Goal: Information Seeking & Learning: Check status

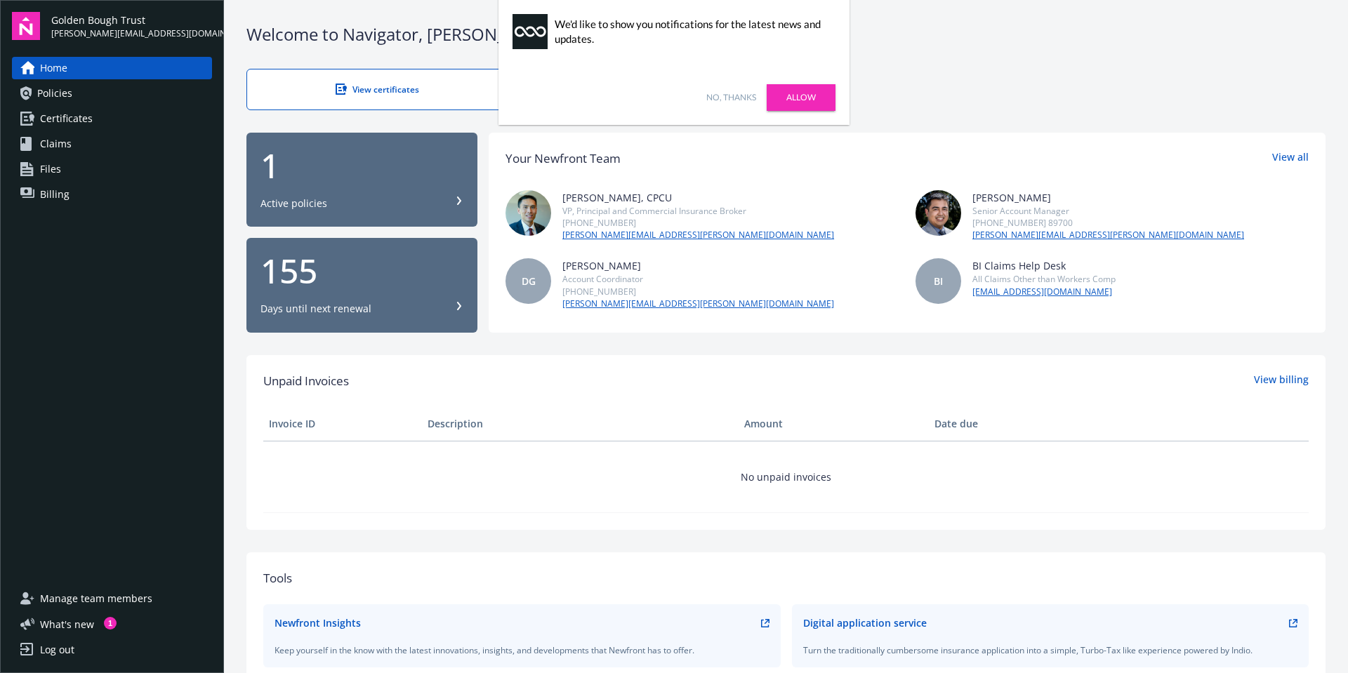
click at [739, 99] on link "No, thanks" at bounding box center [731, 97] width 50 height 13
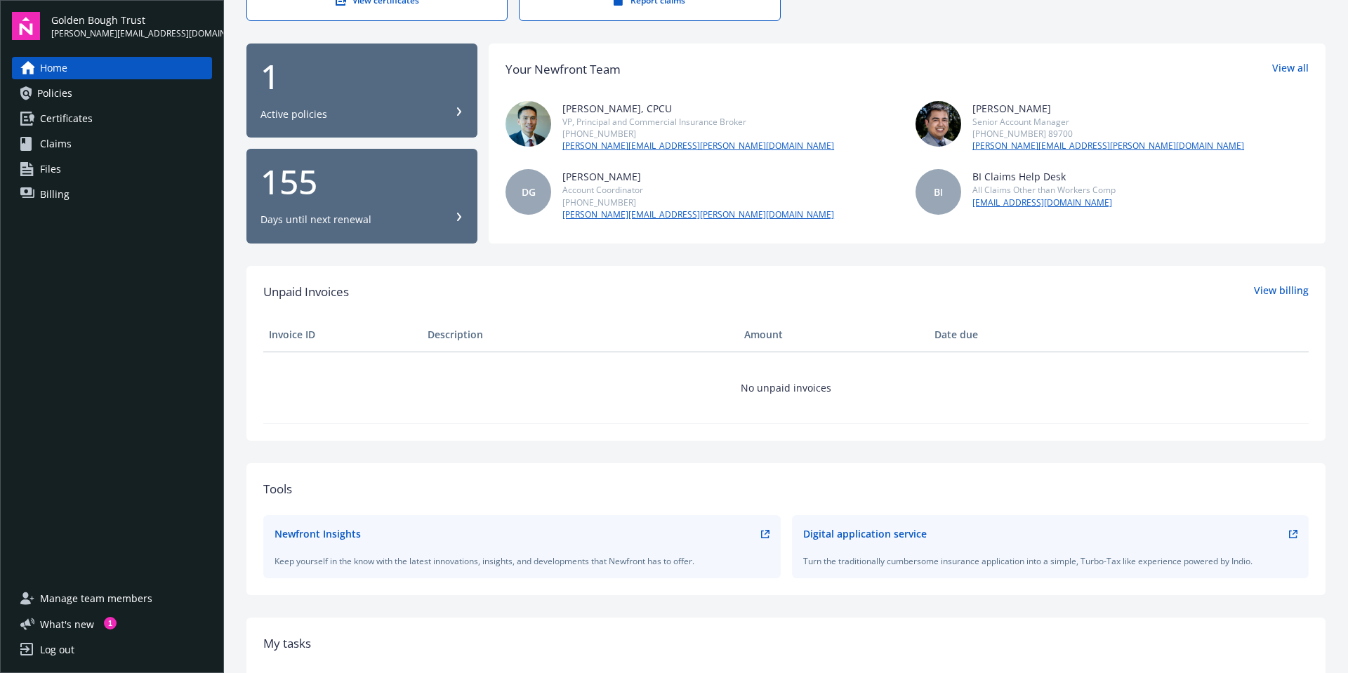
scroll to position [57, 0]
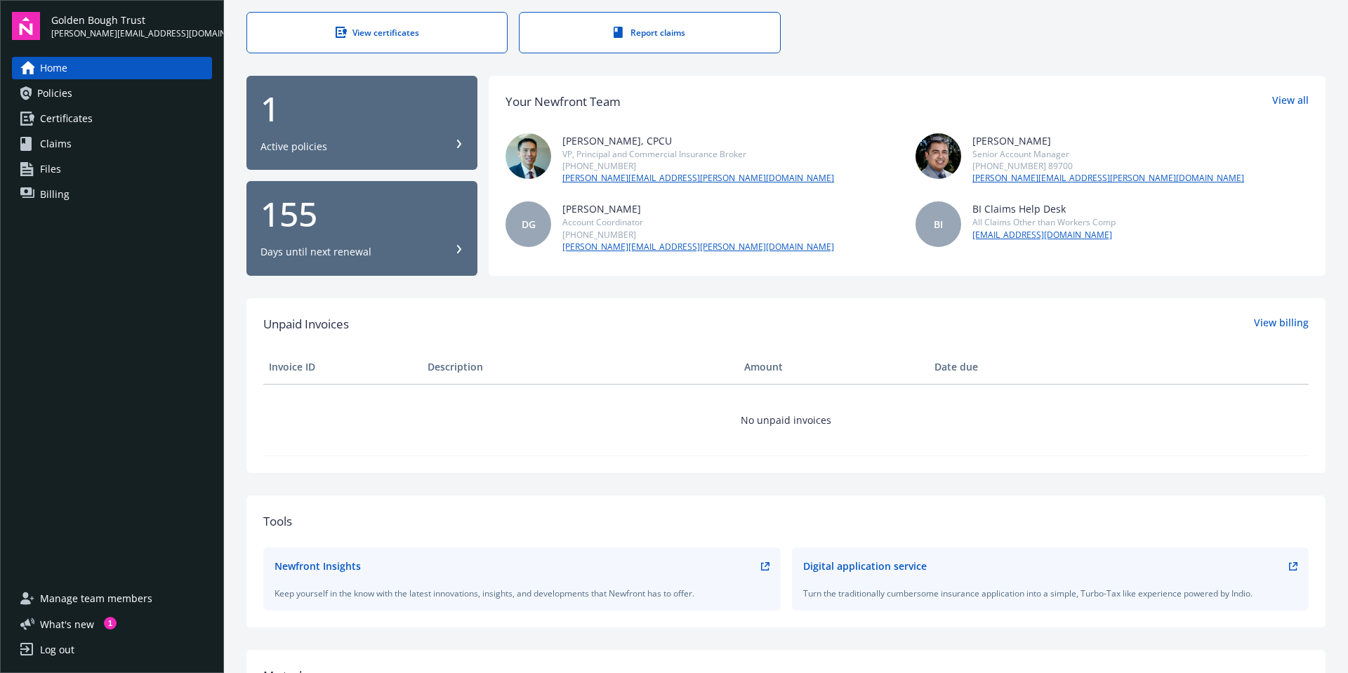
click at [79, 166] on link "Files" at bounding box center [112, 169] width 200 height 22
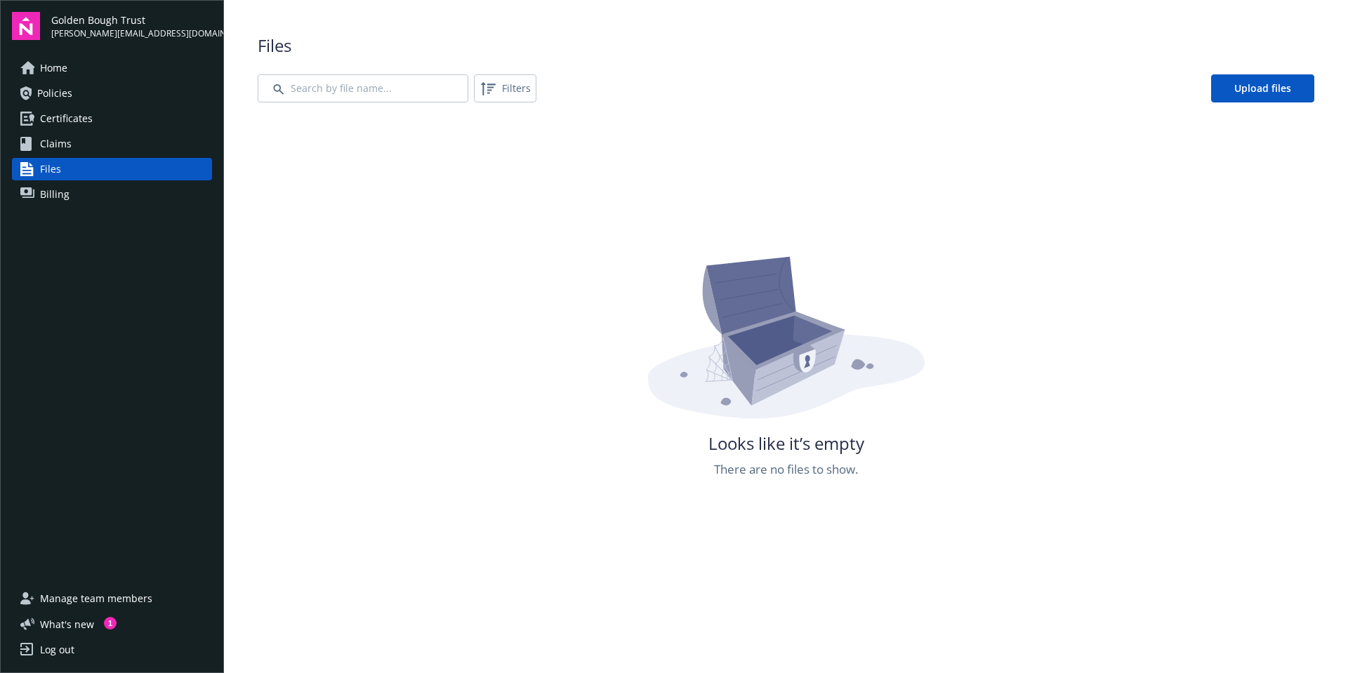
click at [93, 197] on link "Billing" at bounding box center [112, 194] width 200 height 22
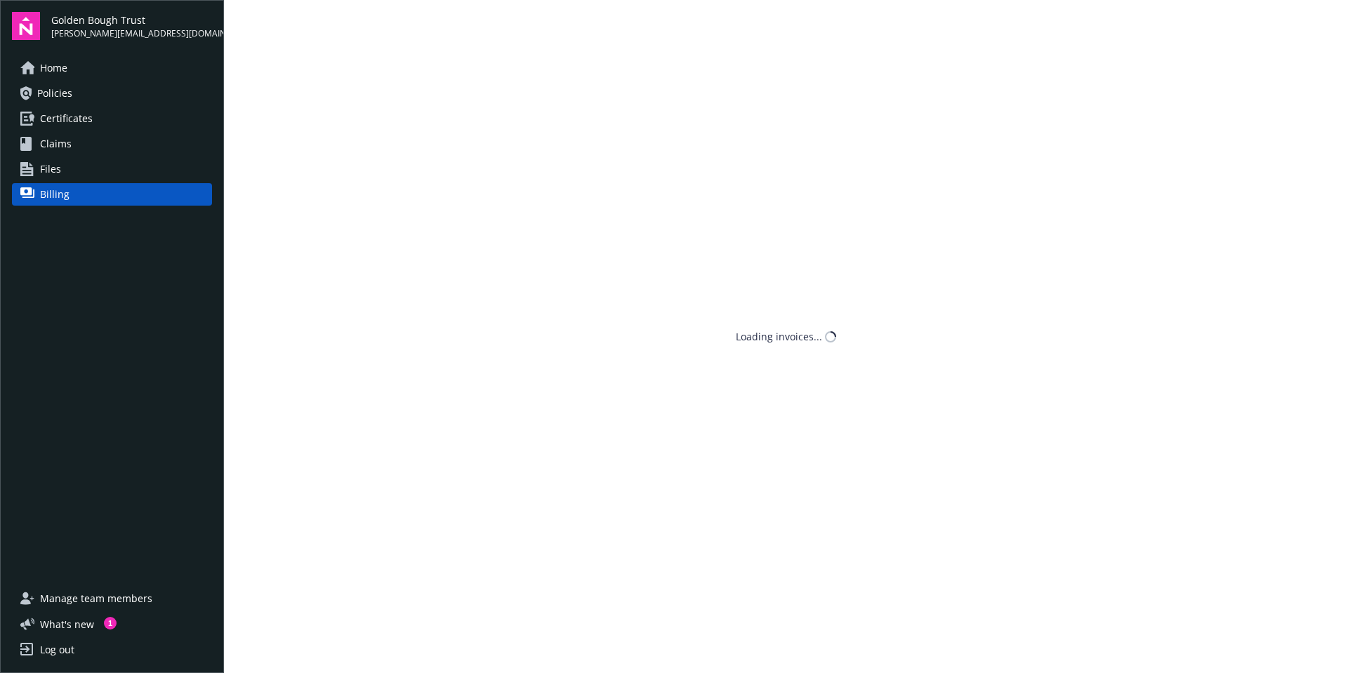
click at [93, 191] on link "Billing" at bounding box center [112, 194] width 200 height 22
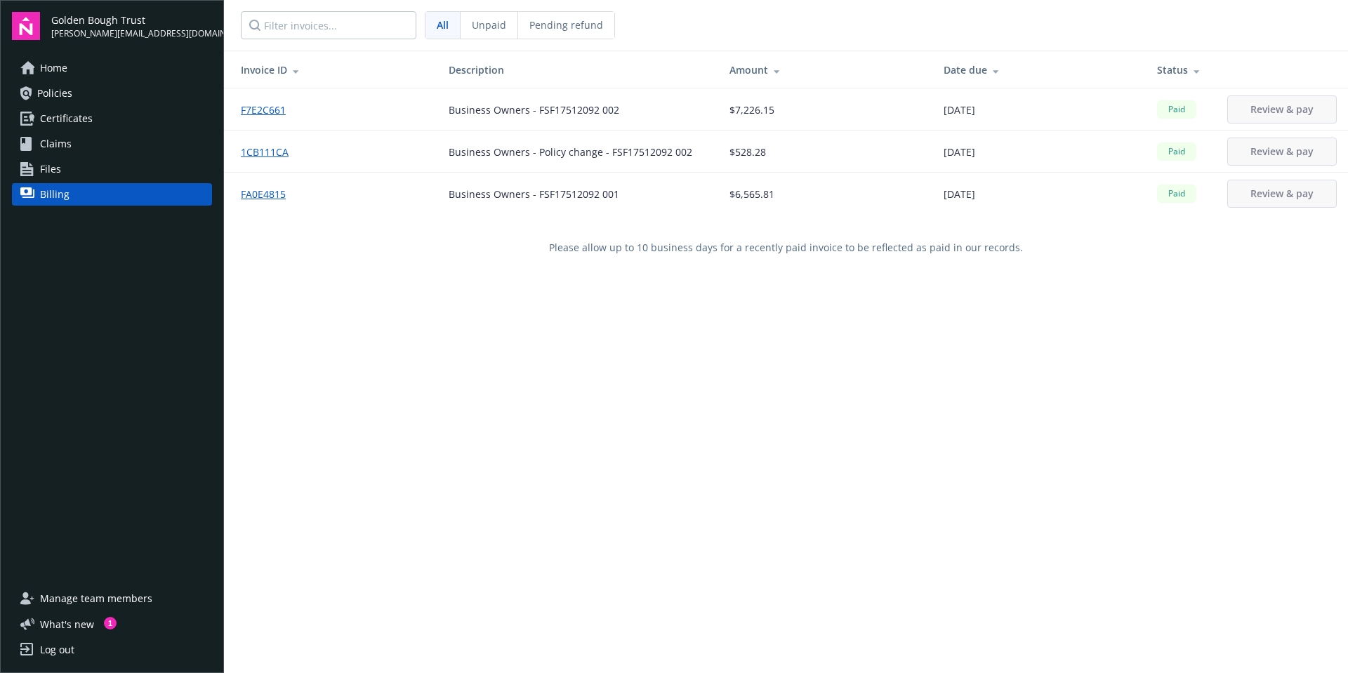
click at [455, 291] on div "Invoice ID Description Amount Date due Status F7E2C661 Business Owners - FSF175…" at bounding box center [786, 387] width 1124 height 673
click at [558, 22] on span "Pending refund" at bounding box center [566, 25] width 74 height 15
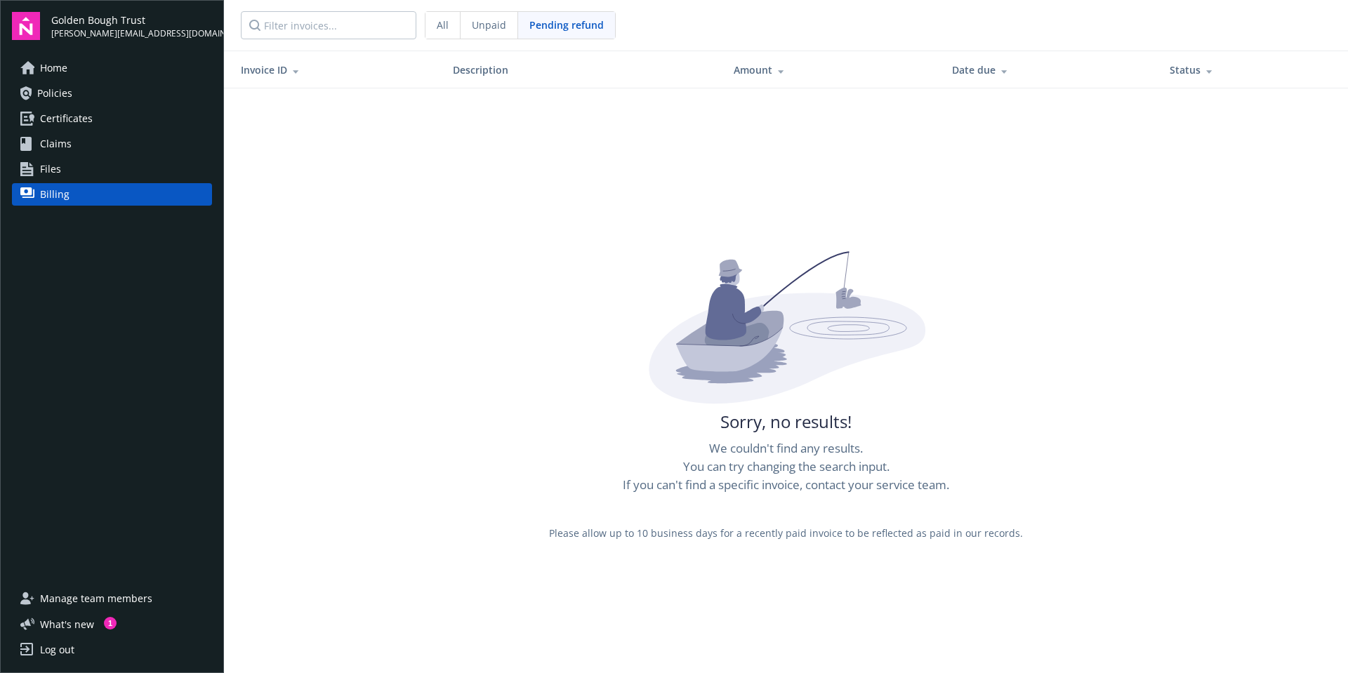
click at [486, 29] on span "Unpaid" at bounding box center [489, 25] width 34 height 15
click at [485, 30] on span "Unpaid" at bounding box center [489, 25] width 34 height 15
click at [448, 32] on div "All" at bounding box center [442, 25] width 35 height 27
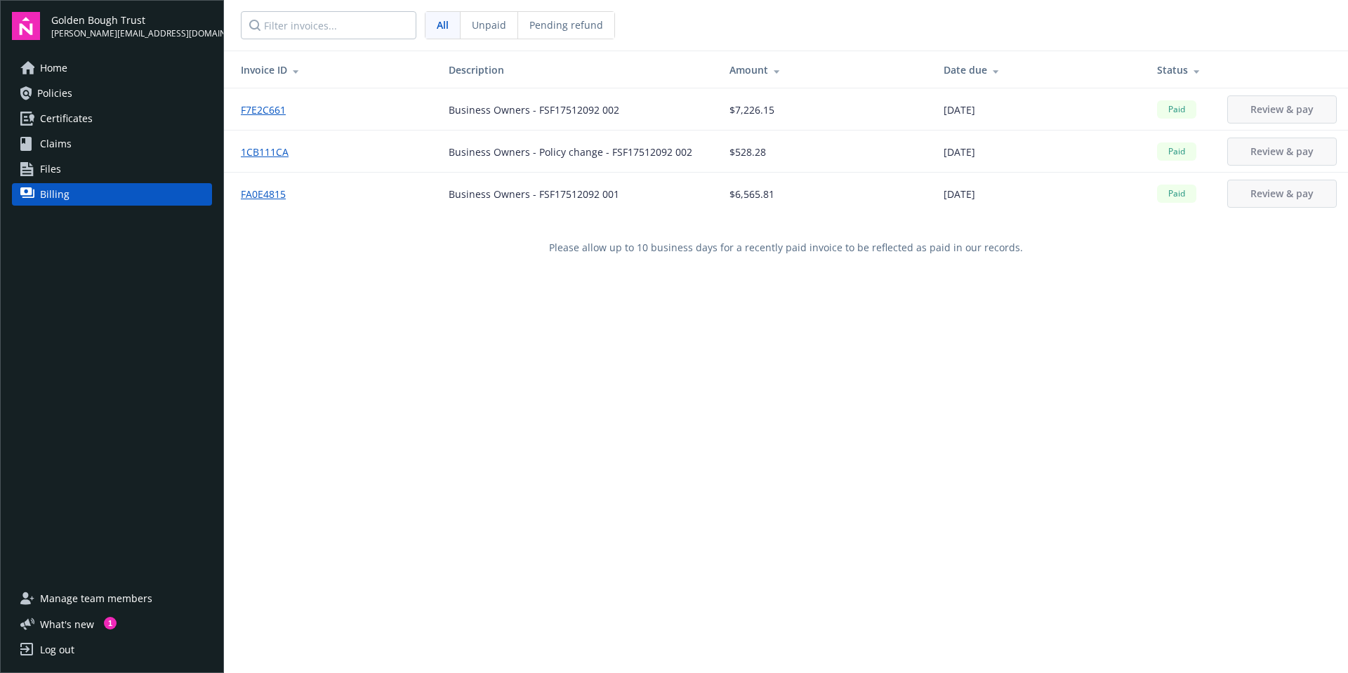
click at [258, 109] on link "F7E2C661" at bounding box center [269, 110] width 56 height 15
click at [87, 171] on link "Files" at bounding box center [112, 169] width 200 height 22
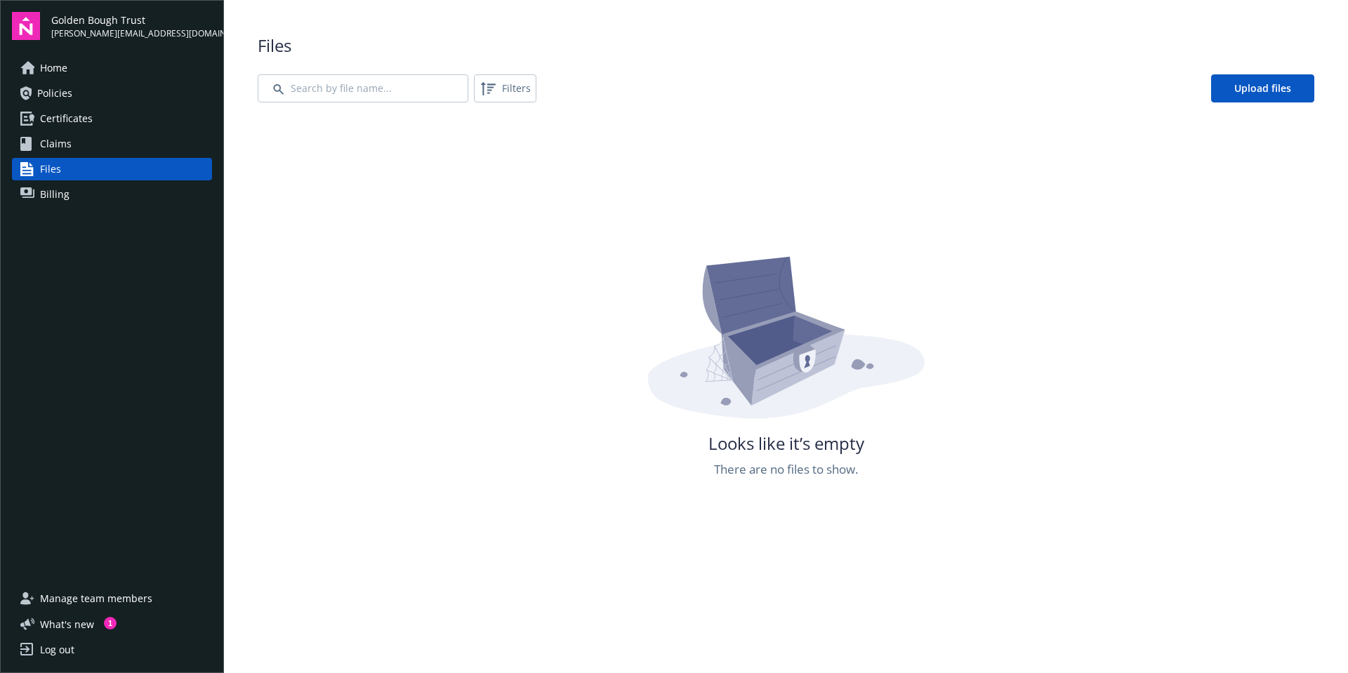
click at [93, 148] on link "Claims" at bounding box center [112, 144] width 200 height 22
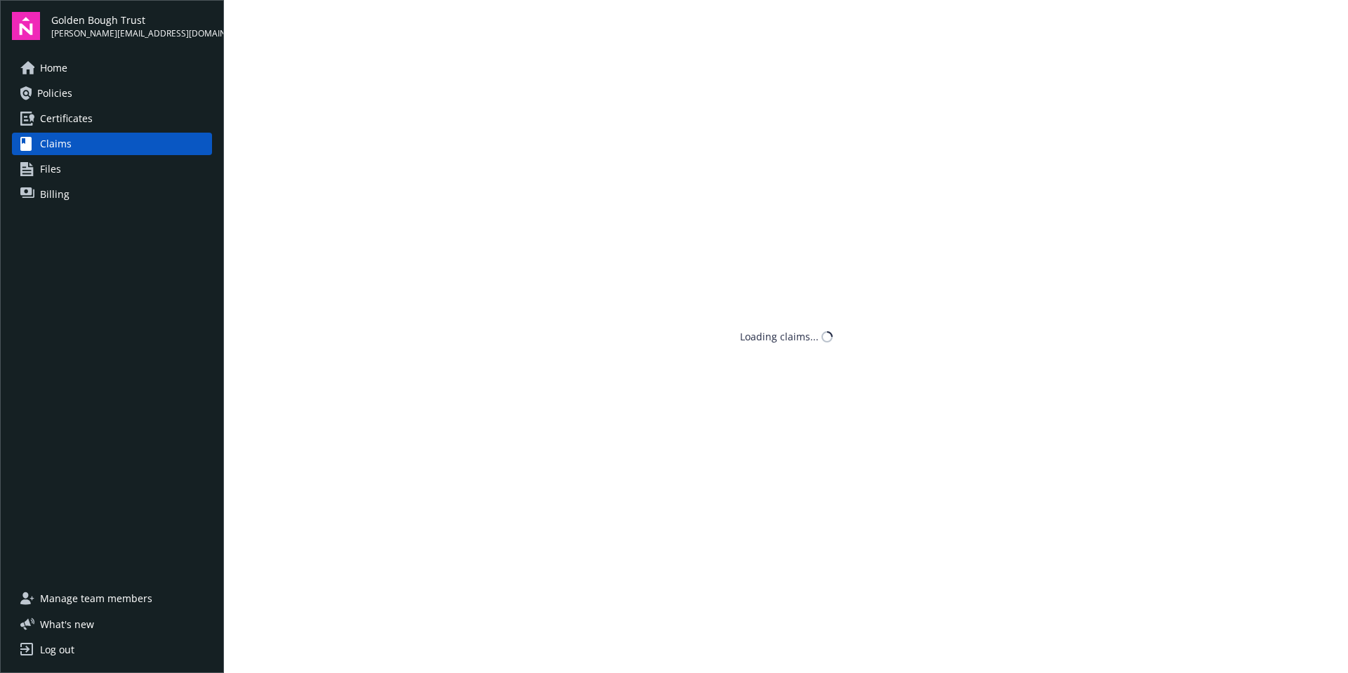
click at [94, 147] on link "Claims" at bounding box center [112, 144] width 200 height 22
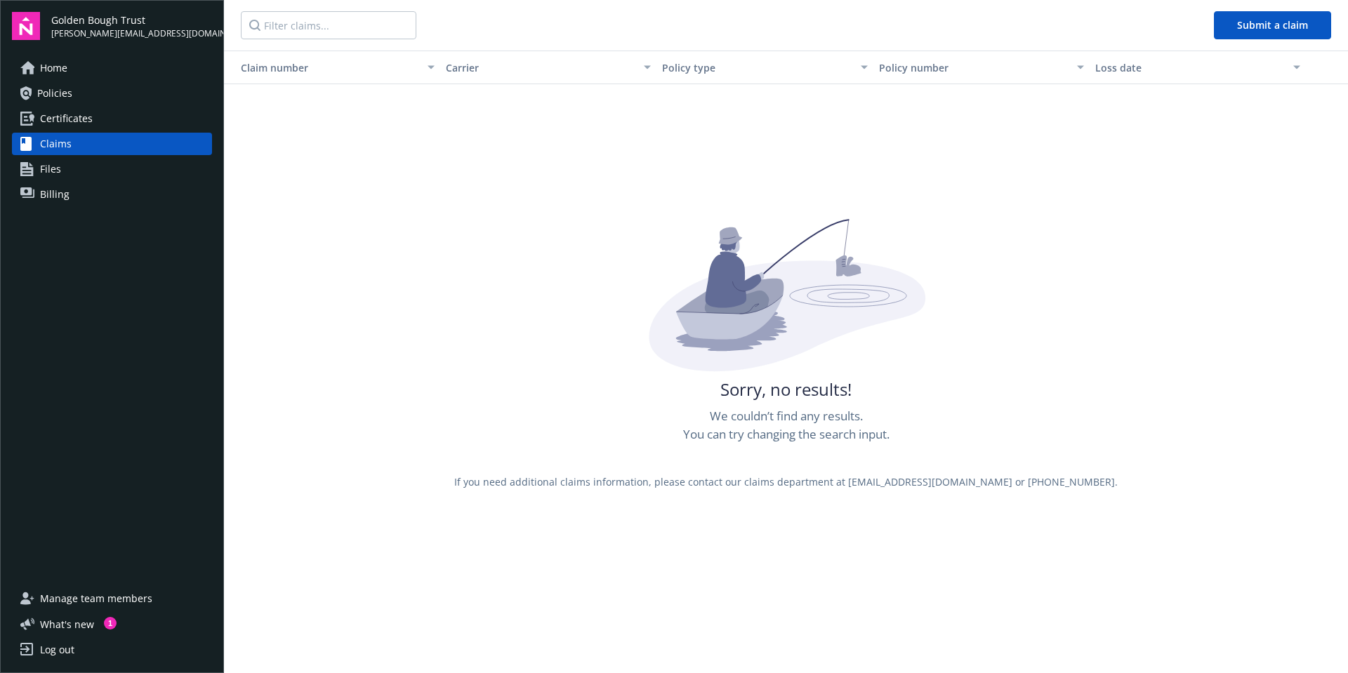
click at [102, 118] on link "Certificates" at bounding box center [112, 118] width 200 height 22
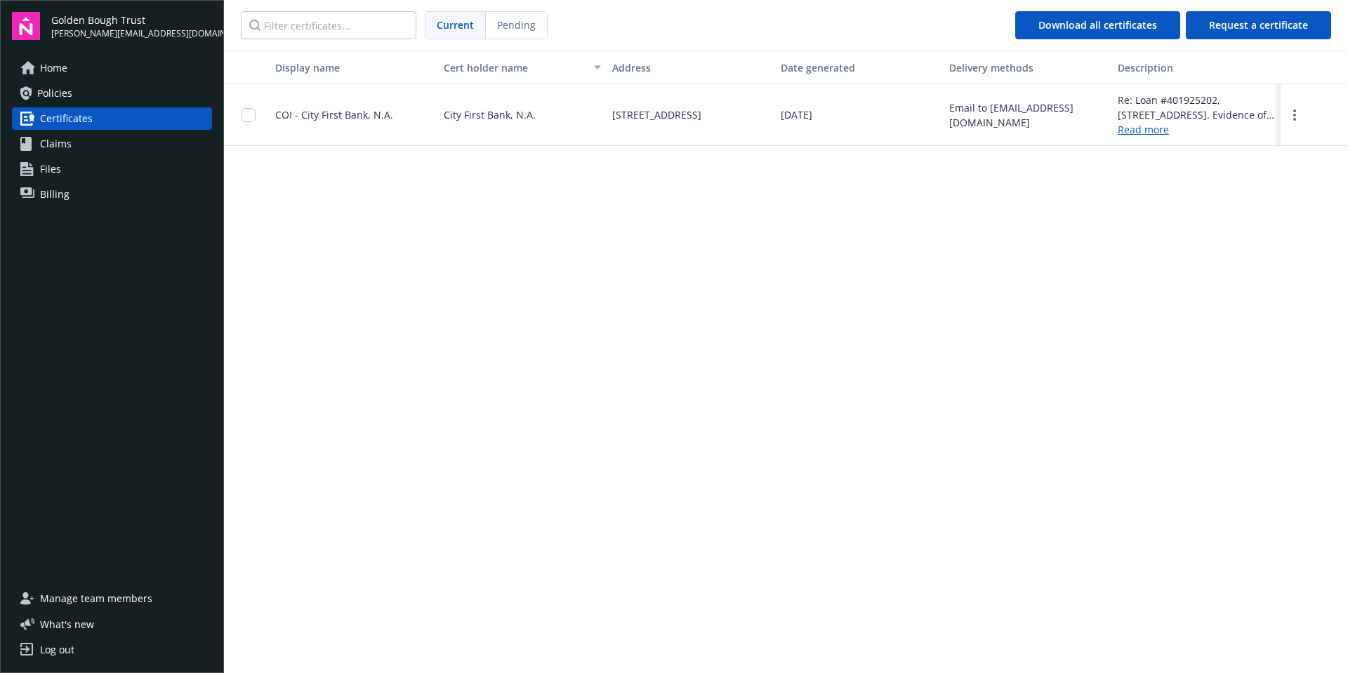
click at [107, 70] on link "Home" at bounding box center [112, 68] width 200 height 22
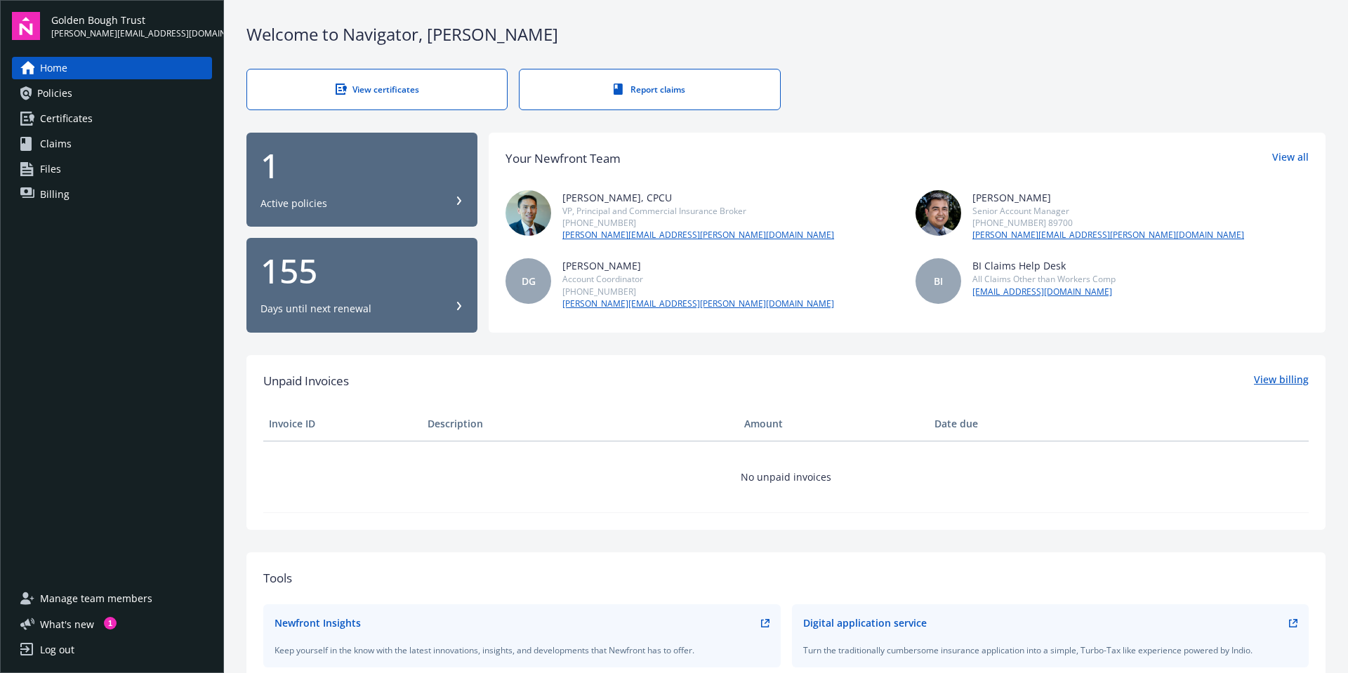
click at [1254, 385] on link "View billing" at bounding box center [1281, 381] width 55 height 18
